Goal: Information Seeking & Learning: Learn about a topic

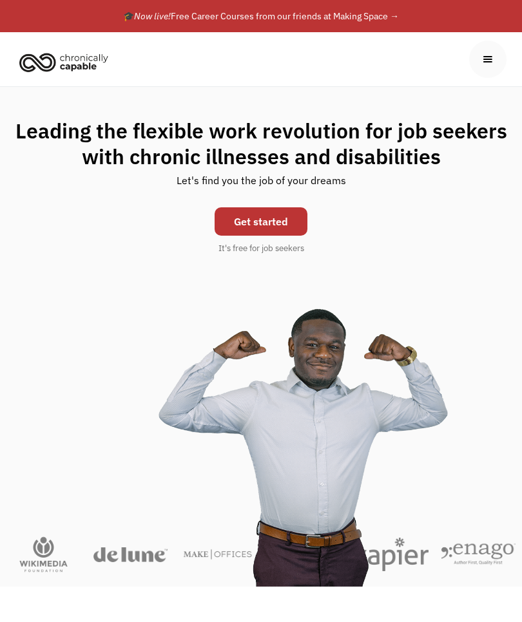
click at [488, 53] on div "menu" at bounding box center [487, 59] width 14 height 14
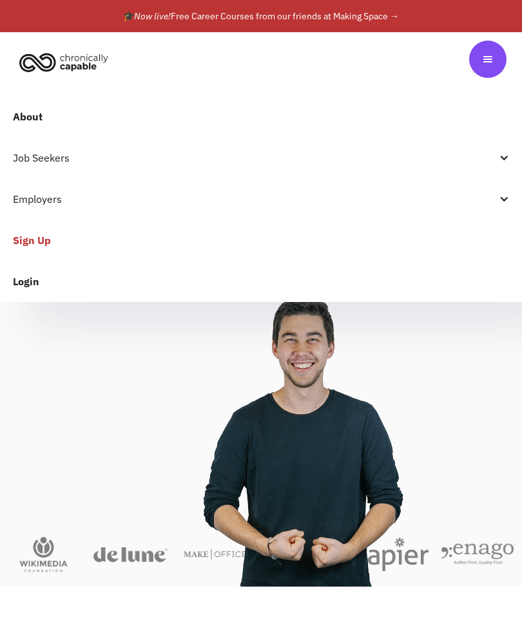
click at [513, 164] on div "Job Seekers" at bounding box center [261, 157] width 522 height 41
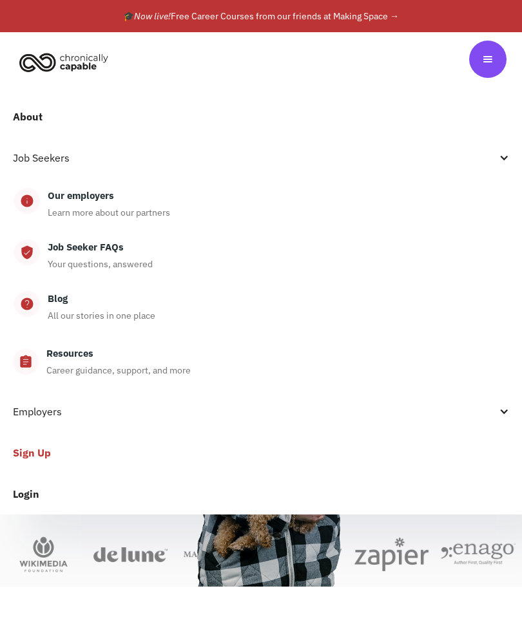
click at [101, 255] on div "Job Seeker FAQs Your questions, answered" at bounding box center [273, 256] width 467 height 32
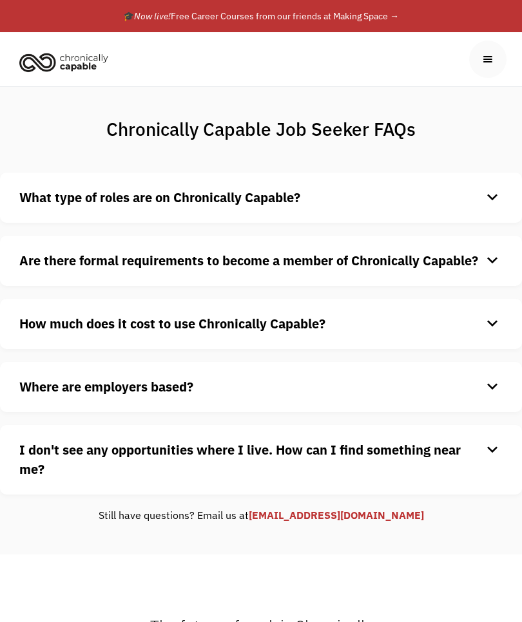
scroll to position [15, 0]
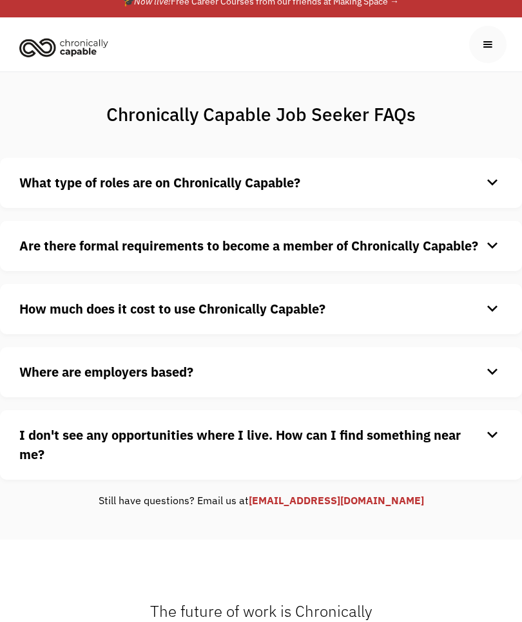
click at [493, 187] on div "keyboard_arrow_down" at bounding box center [492, 182] width 21 height 19
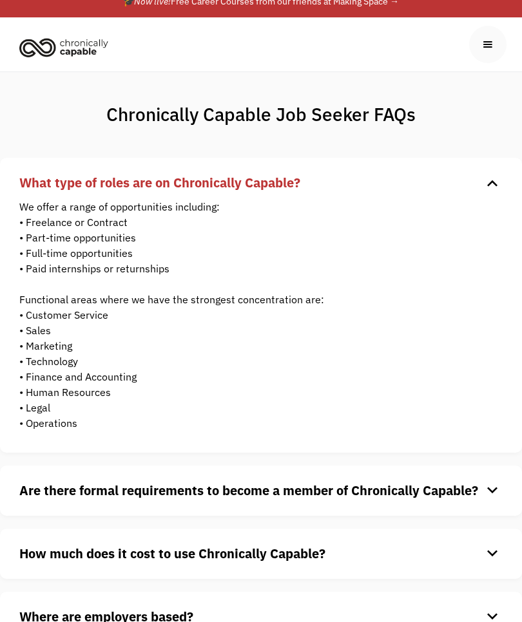
click at [494, 190] on div "keyboard_arrow_down" at bounding box center [492, 182] width 21 height 19
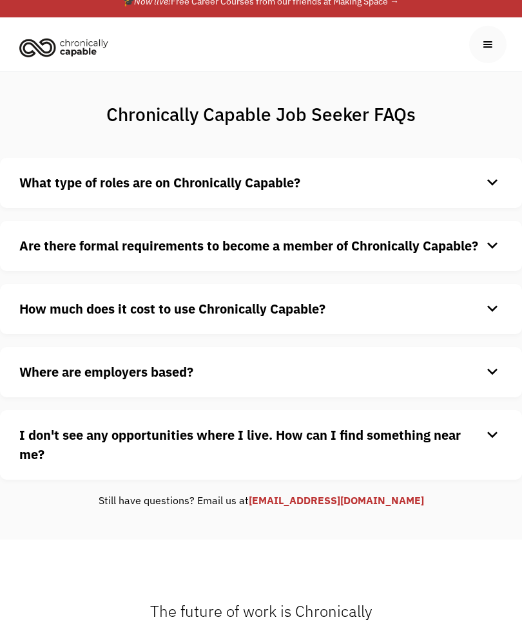
click at [488, 250] on div "keyboard_arrow_down" at bounding box center [492, 245] width 21 height 19
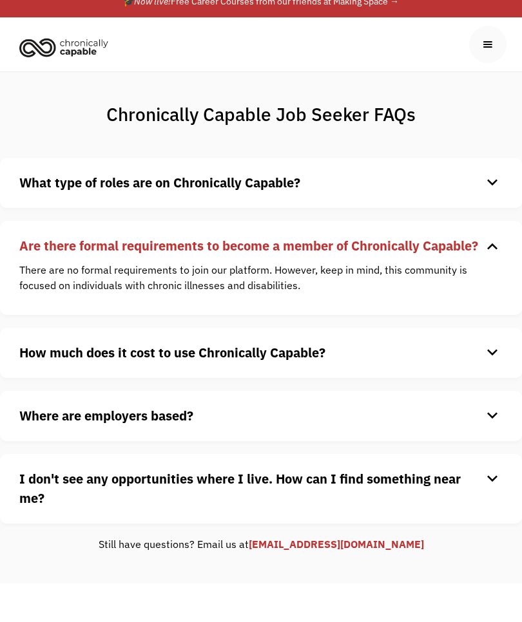
click at [490, 249] on div "keyboard_arrow_down" at bounding box center [492, 245] width 21 height 19
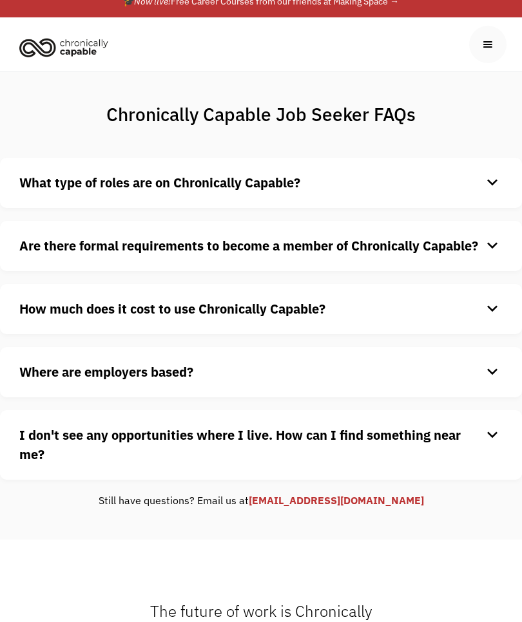
click at [489, 312] on div "keyboard_arrow_down" at bounding box center [492, 308] width 21 height 19
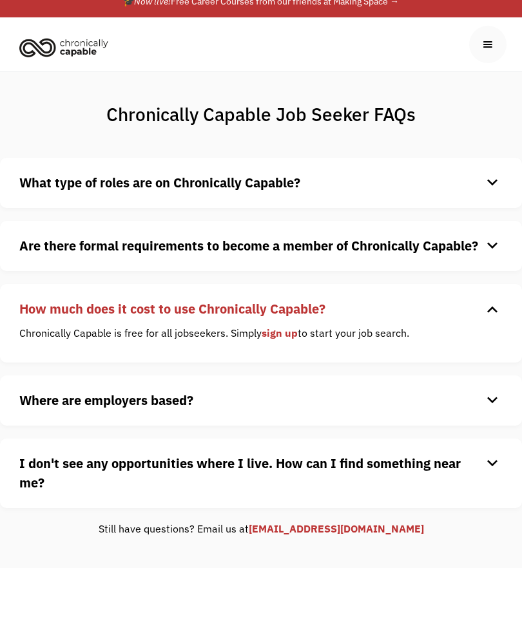
click at [491, 310] on div "keyboard_arrow_down" at bounding box center [492, 308] width 21 height 19
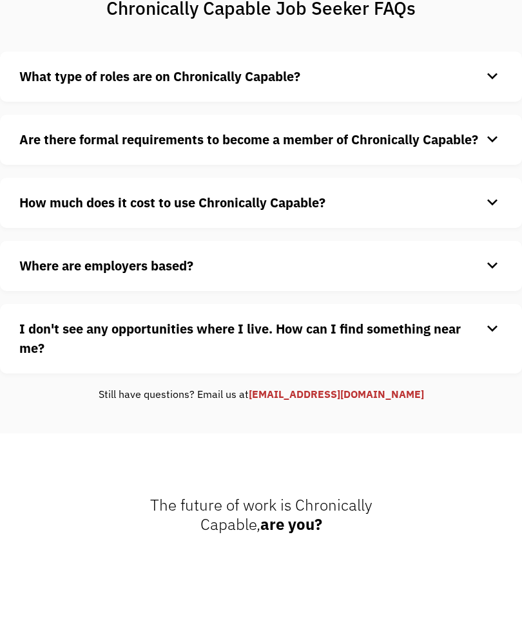
scroll to position [127, 0]
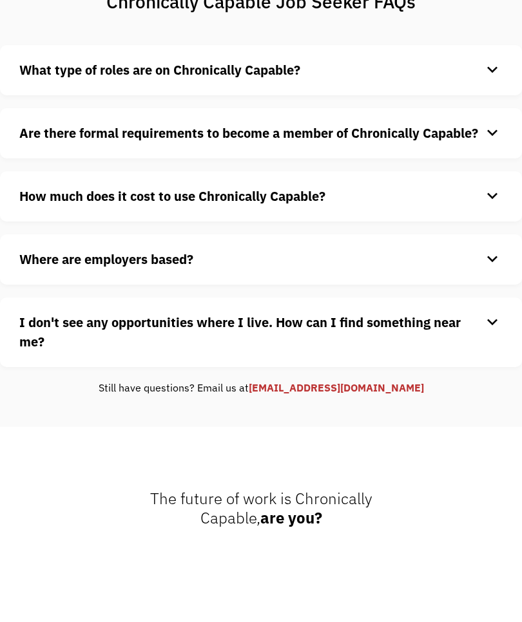
click at [491, 260] on div "keyboard_arrow_down" at bounding box center [492, 259] width 21 height 19
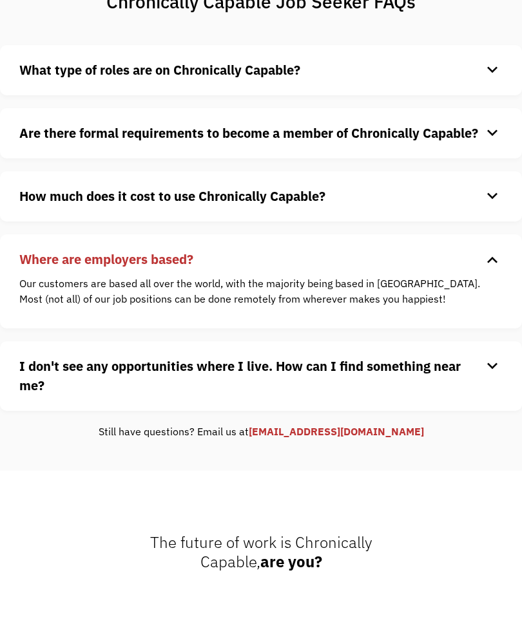
click at [491, 265] on div "keyboard_arrow_down" at bounding box center [492, 259] width 21 height 19
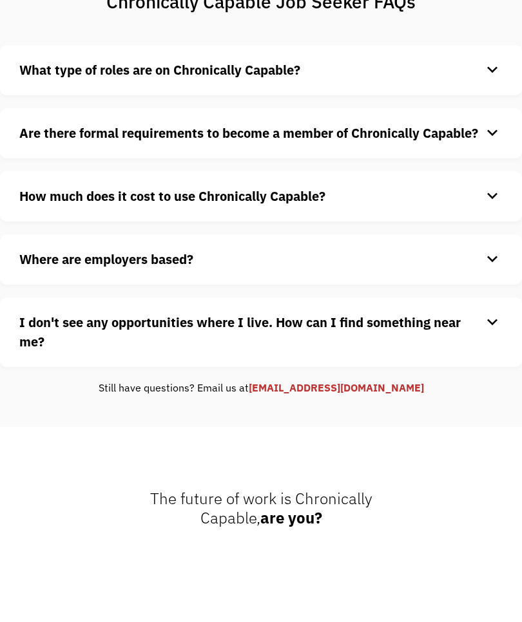
click at [490, 330] on div "keyboard_arrow_down" at bounding box center [492, 322] width 21 height 19
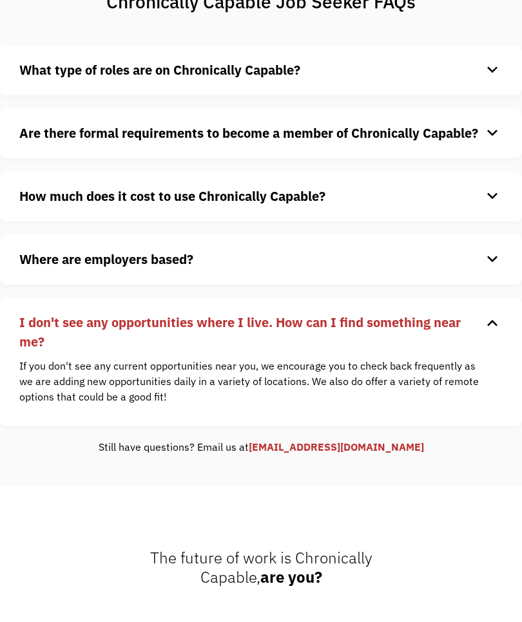
click at [495, 328] on div "keyboard_arrow_down" at bounding box center [492, 322] width 21 height 19
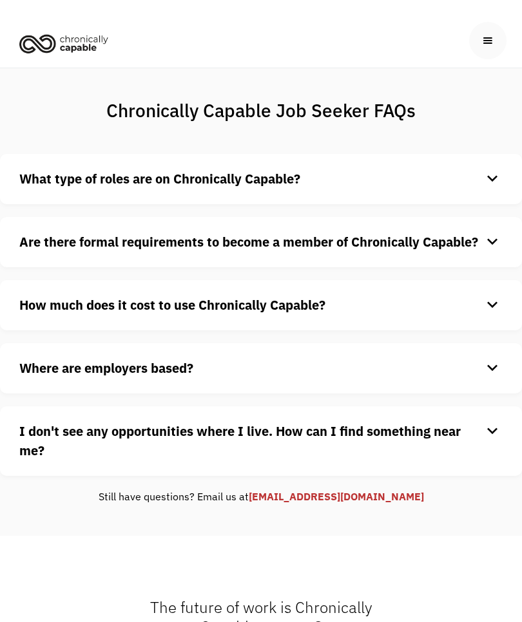
scroll to position [0, 0]
